Goal: Information Seeking & Learning: Understand process/instructions

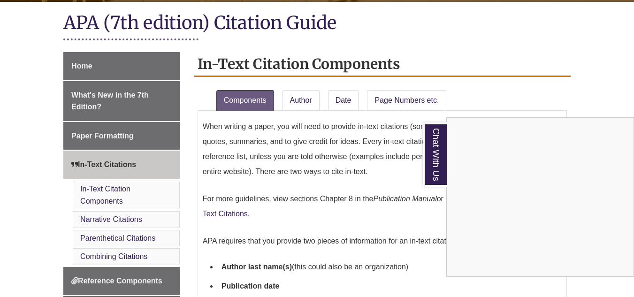
scroll to position [211, 0]
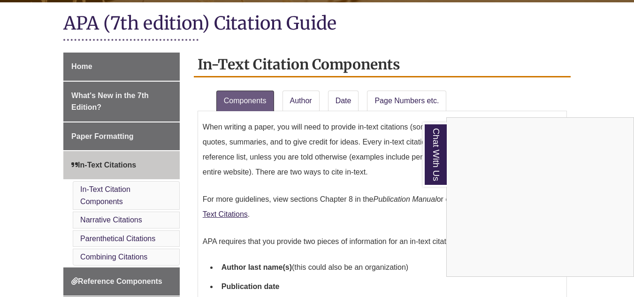
click at [121, 196] on div "Chat With Us" at bounding box center [317, 148] width 634 height 297
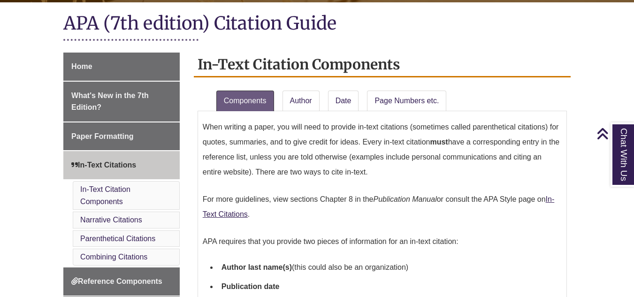
click at [121, 196] on li "In-Text Citation Components" at bounding box center [126, 195] width 107 height 29
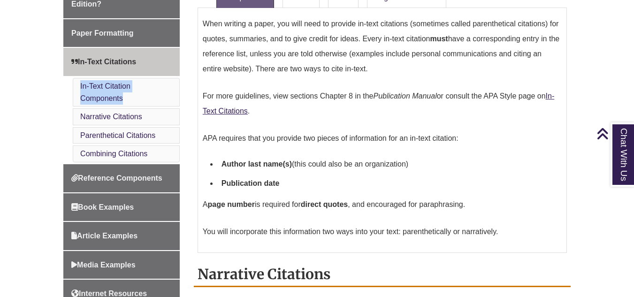
scroll to position [315, 0]
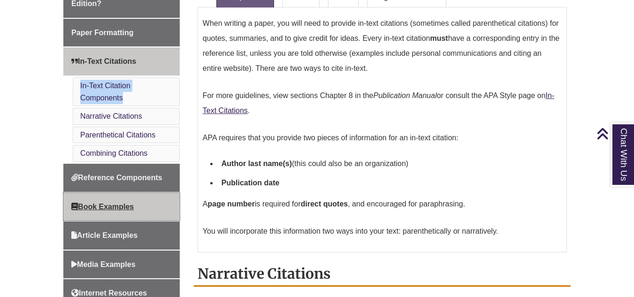
click at [130, 207] on span "Book Examples" at bounding box center [102, 207] width 62 height 8
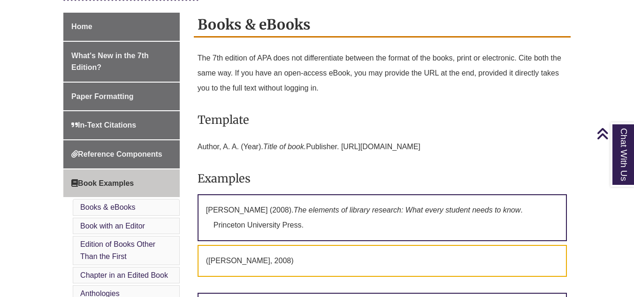
scroll to position [252, 0]
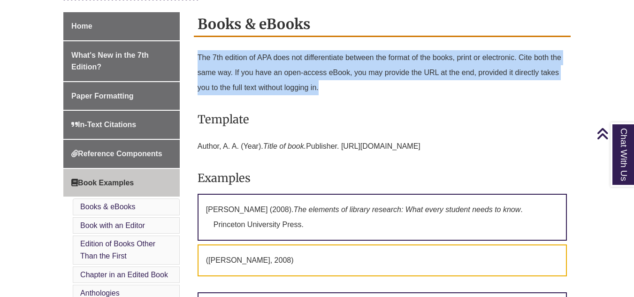
drag, startPoint x: 371, startPoint y: 91, endPoint x: 196, endPoint y: 57, distance: 178.9
copy p "The 7th edition of APA does not differentiate between the format of the books, …"
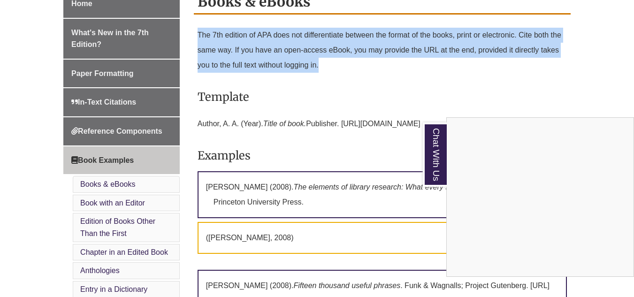
scroll to position [261, 0]
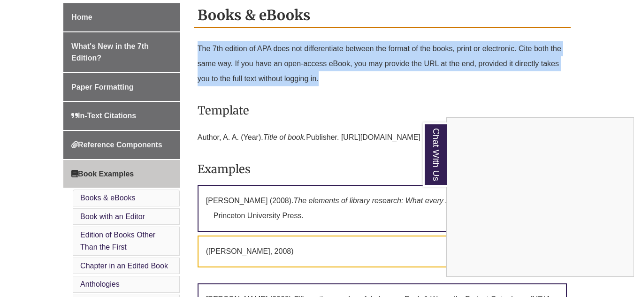
copy p "The 7th edition of APA does not differentiate between the format of the books, …"
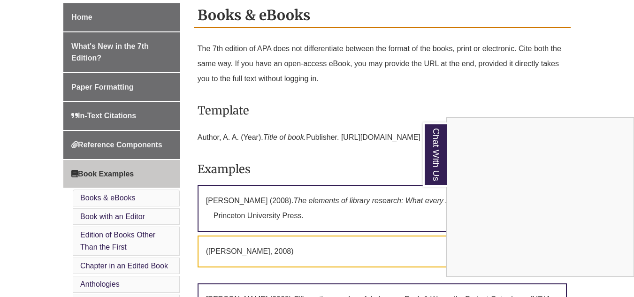
drag, startPoint x: 198, startPoint y: 134, endPoint x: 369, endPoint y: 99, distance: 174.5
click at [369, 99] on div "Chat With Us" at bounding box center [317, 148] width 634 height 297
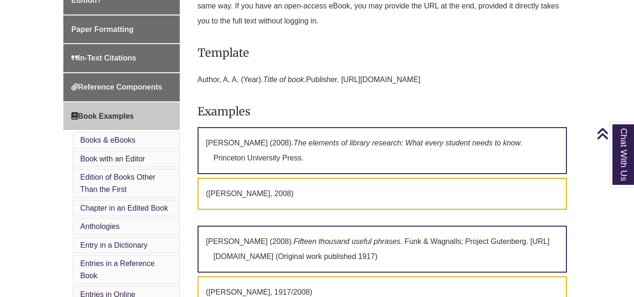
scroll to position [322, 0]
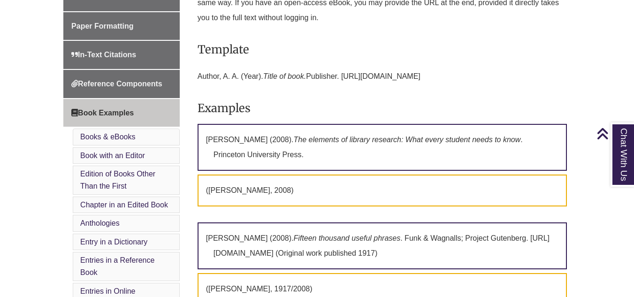
drag, startPoint x: 425, startPoint y: 77, endPoint x: 197, endPoint y: 82, distance: 228.3
click at [198, 82] on p "Author, A. A. (Year). Title of book. Publisher. https://doi.org/XXXXXX" at bounding box center [383, 76] width 370 height 23
copy p "Author, A. A. (Year). Title of book. Publisher. https://doi.org/XXXXXX"
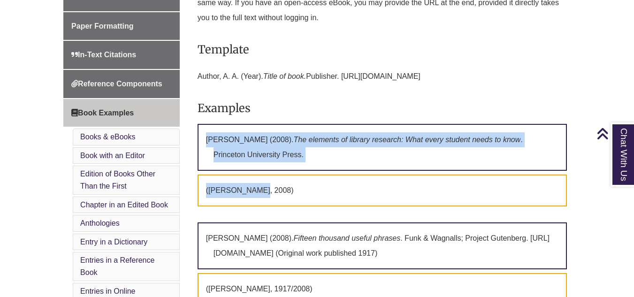
drag, startPoint x: 208, startPoint y: 143, endPoint x: 282, endPoint y: 194, distance: 90.3
click at [282, 194] on div "The 7th edition of APA does not differentiate between the format of the books, …" at bounding box center [383, 258] width 370 height 563
copy div "George, M. W. (2008). The elements of library research: What every student need…"
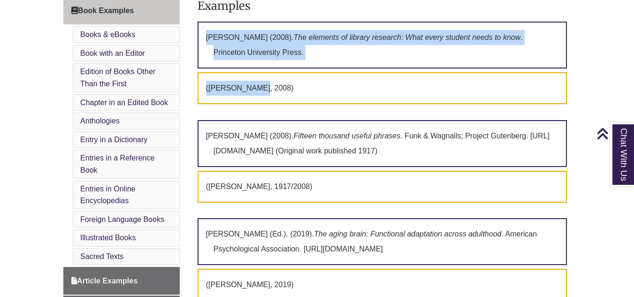
scroll to position [425, 0]
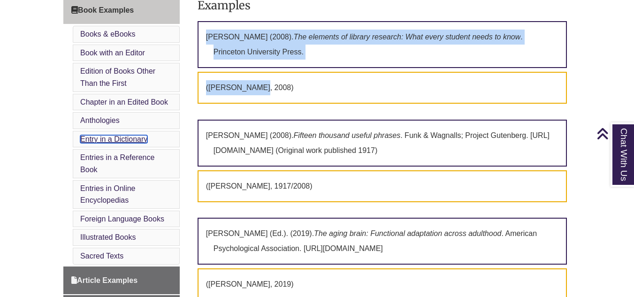
click at [115, 142] on link "Entry in a Dictionary" at bounding box center [113, 139] width 67 height 8
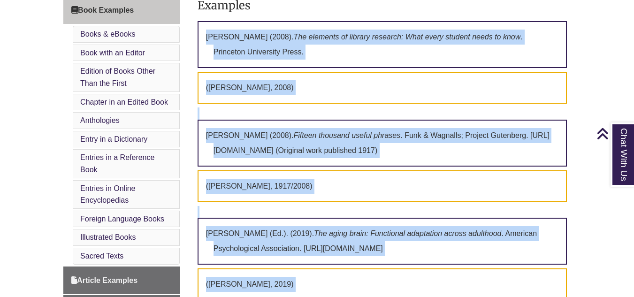
scroll to position [2045, 0]
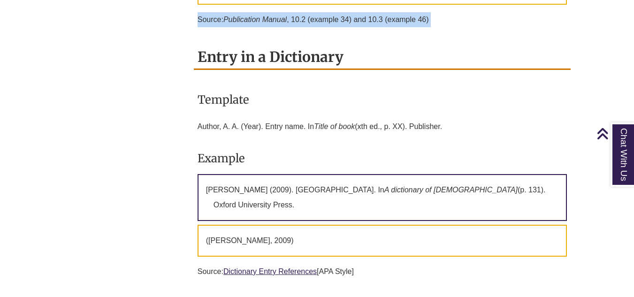
click at [115, 142] on div "Home What's New in the 7th Edition? Paper Formatting In-Text Citations Referenc…" at bounding box center [317, 148] width 522 height 3859
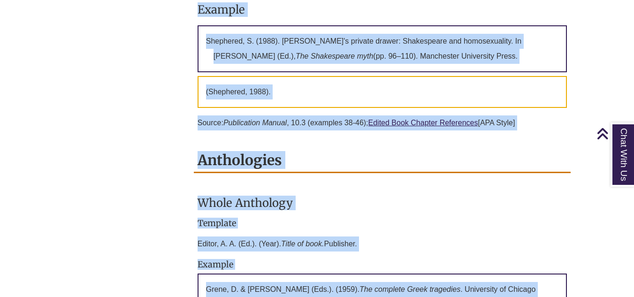
scroll to position [1493, 0]
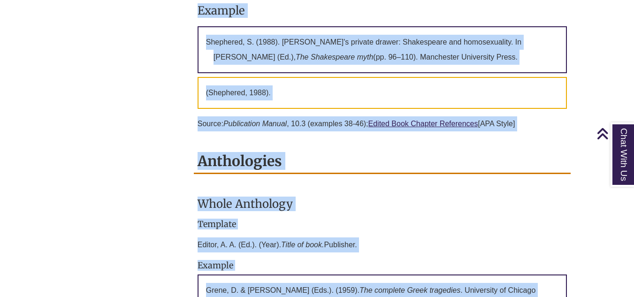
drag, startPoint x: 199, startPoint y: 78, endPoint x: 335, endPoint y: 176, distance: 167.2
click at [335, 193] on h3 "Whole Anthology" at bounding box center [383, 204] width 370 height 22
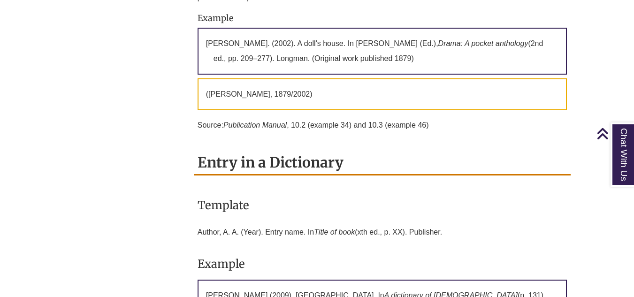
scroll to position [1940, 0]
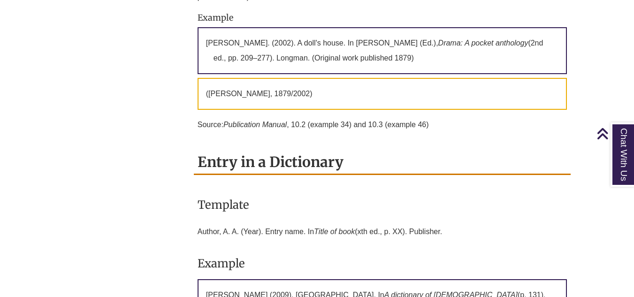
drag, startPoint x: 199, startPoint y: 188, endPoint x: 448, endPoint y: 187, distance: 249.4
click at [448, 221] on p "Author, A. A. (Year). Entry name. In Title of book (xth ed., p. XX). Publisher." at bounding box center [383, 232] width 370 height 23
copy p "Author, A. A. (Year). Entry name. In Title of book (xth ed., p. XX). Publisher."
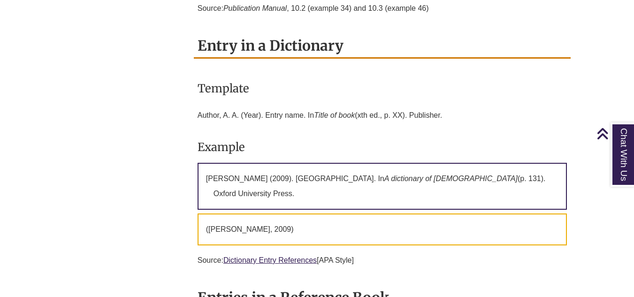
scroll to position [2063, 0]
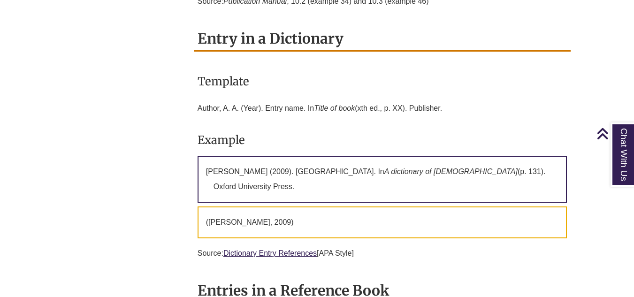
drag, startPoint x: 326, startPoint y: 160, endPoint x: 272, endPoint y: 166, distance: 53.9
click at [272, 207] on p "(Johnson, 2009)" at bounding box center [383, 223] width 370 height 32
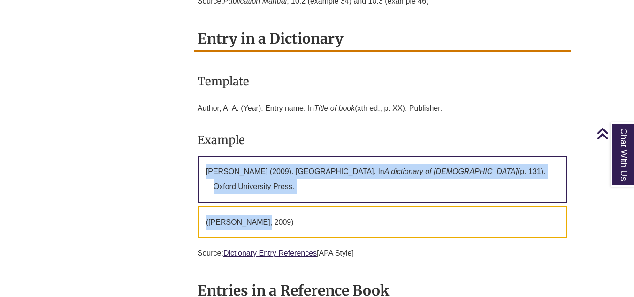
drag, startPoint x: 272, startPoint y: 166, endPoint x: 201, endPoint y: 121, distance: 84.7
click at [201, 121] on div "Template Author, A. A. (Year). Entry name. In Title of book (xth ed., p. XX). P…" at bounding box center [383, 165] width 370 height 209
copy div "Johnson, W. J. (2009). Gotra. In A dictionary of Hinduism (p. 131). Oxford Univ…"
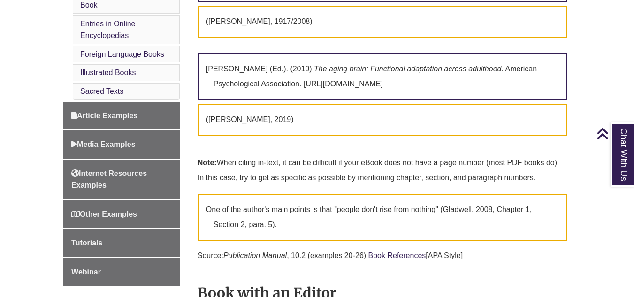
scroll to position [590, 0]
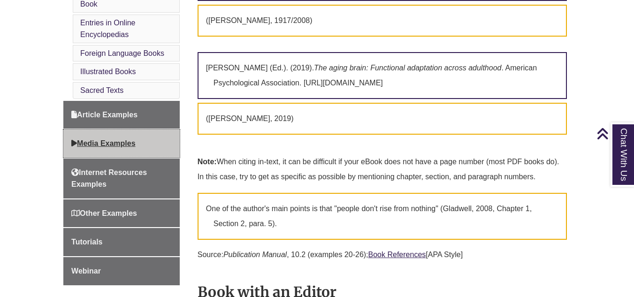
click at [133, 148] on link "Media Examples" at bounding box center [121, 144] width 116 height 28
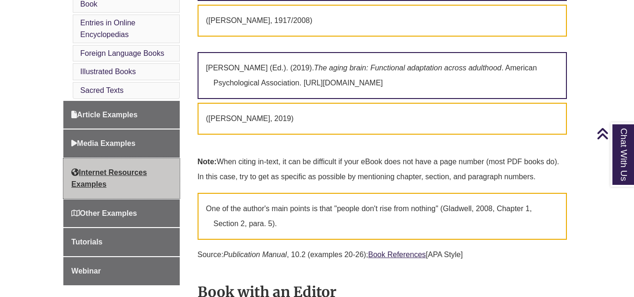
click at [127, 169] on span "Internet Resources Examples" at bounding box center [109, 179] width 76 height 20
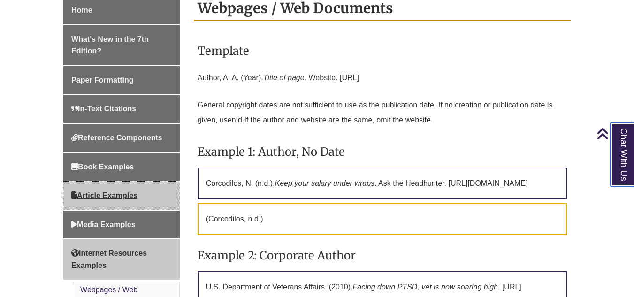
scroll to position [278, 0]
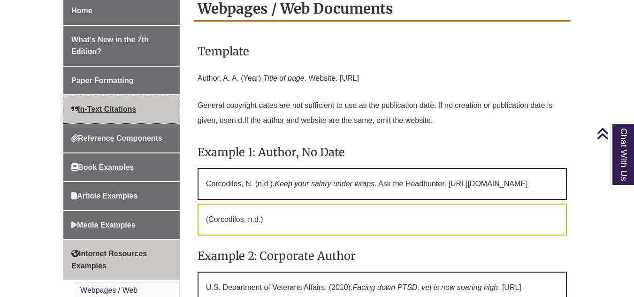
click at [119, 105] on span "In-Text Citations" at bounding box center [103, 109] width 65 height 8
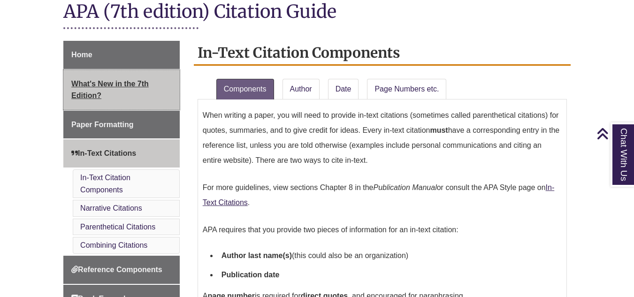
scroll to position [223, 0]
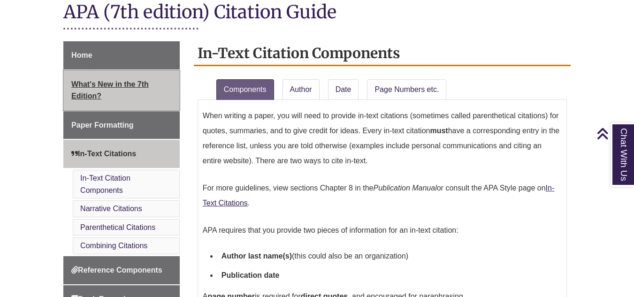
click at [127, 92] on link "What's New in the 7th Edition?" at bounding box center [121, 90] width 116 height 40
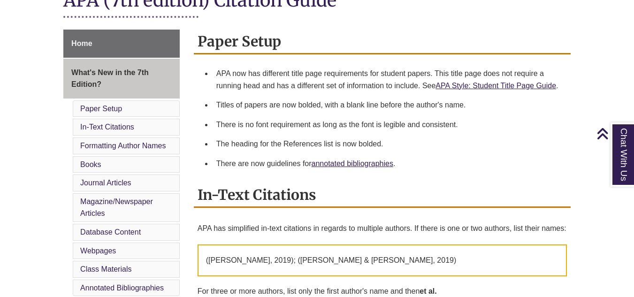
scroll to position [244, 0]
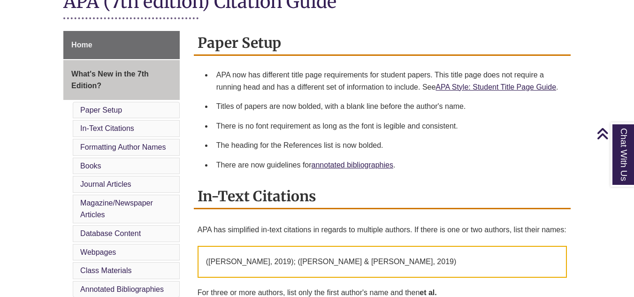
click at [147, 158] on li "Books" at bounding box center [126, 166] width 107 height 17
click at [152, 143] on link "Formatting Author Names" at bounding box center [122, 147] width 85 height 8
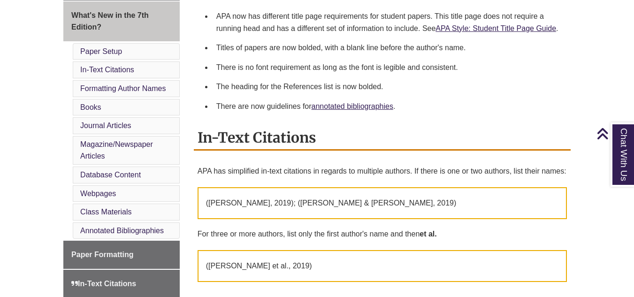
scroll to position [300, 0]
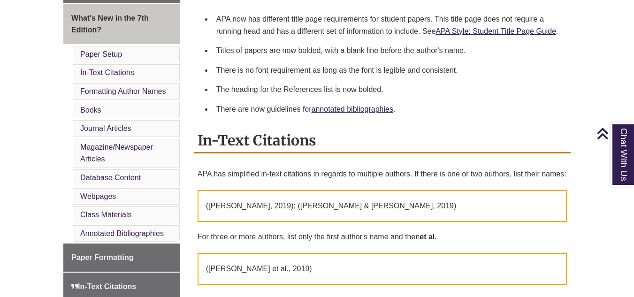
click at [135, 102] on li "Books" at bounding box center [126, 110] width 107 height 17
click at [134, 102] on li "Books" at bounding box center [126, 110] width 107 height 17
click at [119, 102] on li "Books" at bounding box center [126, 110] width 107 height 17
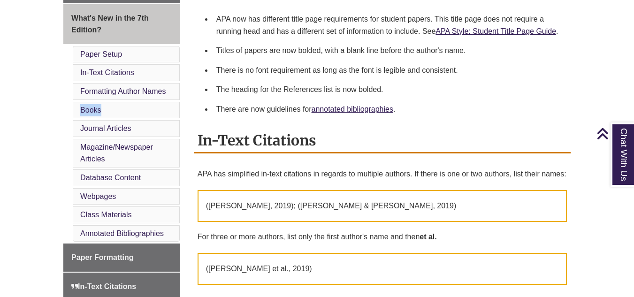
click at [119, 102] on li "Books" at bounding box center [126, 110] width 107 height 17
click at [104, 102] on li "Books" at bounding box center [126, 110] width 107 height 17
click at [88, 106] on link "Books" at bounding box center [90, 110] width 21 height 8
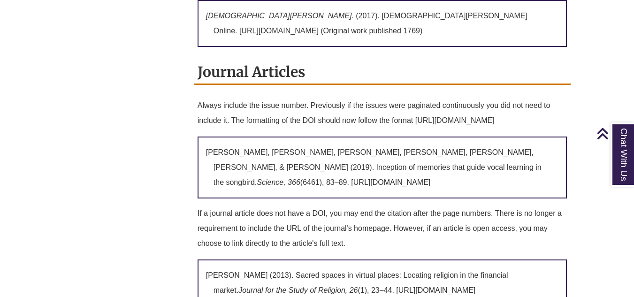
scroll to position [1173, 0]
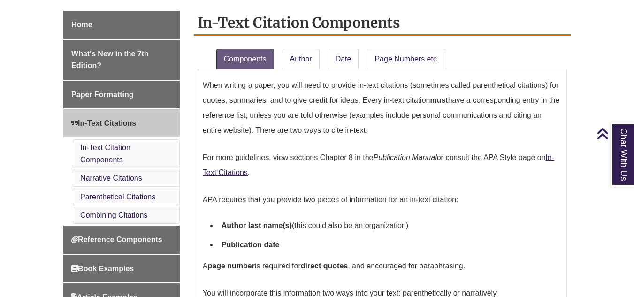
scroll to position [252, 0]
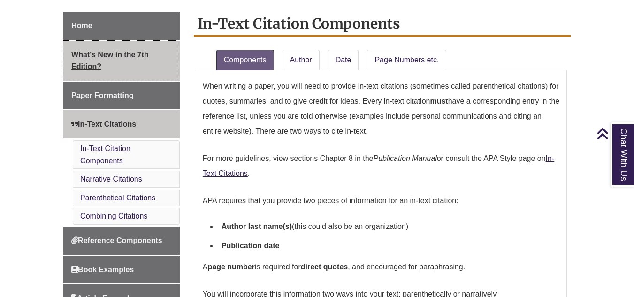
click at [134, 66] on link "What's New in the 7th Edition?" at bounding box center [121, 61] width 116 height 40
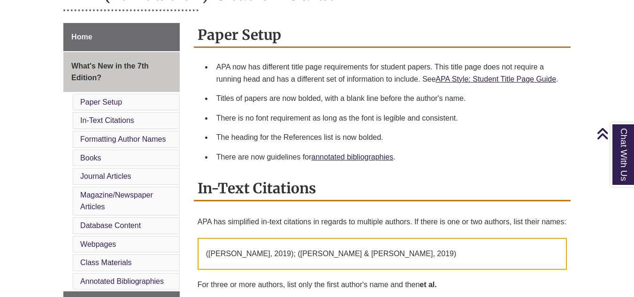
scroll to position [253, 0]
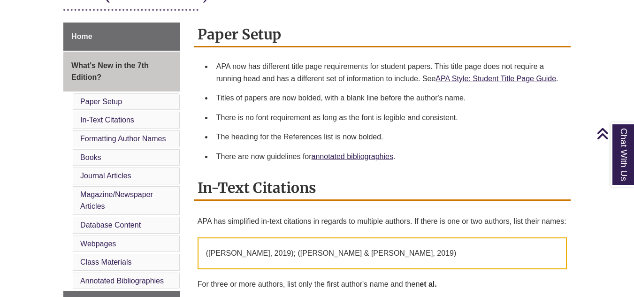
click at [145, 149] on li "Books" at bounding box center [126, 157] width 107 height 17
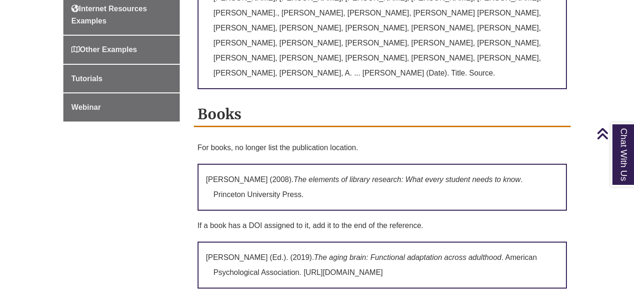
scroll to position [721, 0]
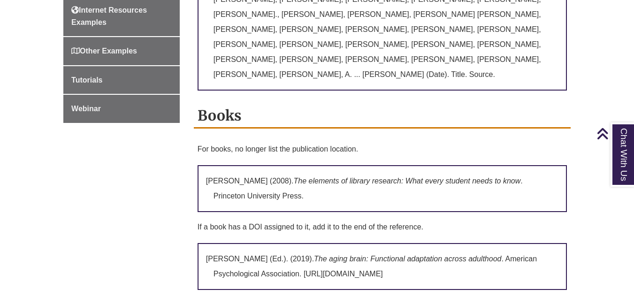
drag, startPoint x: 428, startPoint y: 156, endPoint x: 191, endPoint y: 162, distance: 236.8
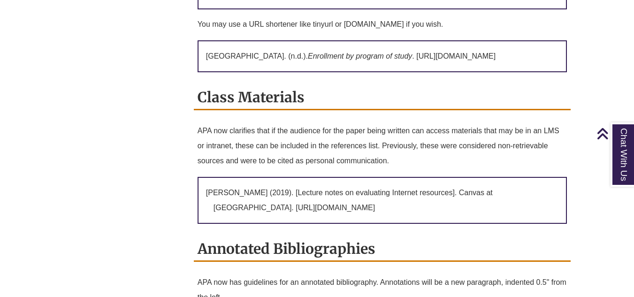
scroll to position [2159, 0]
